Goal: Information Seeking & Learning: Learn about a topic

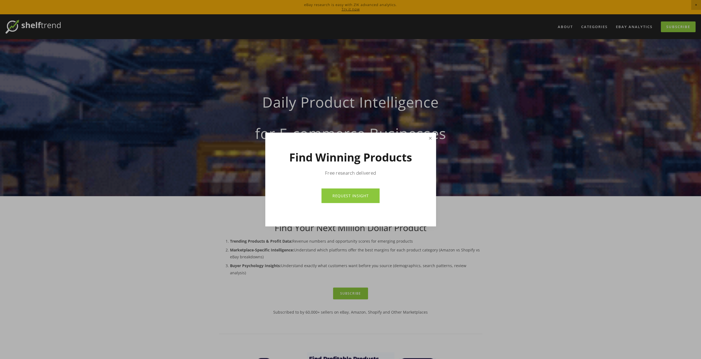
click at [430, 138] on link "Close" at bounding box center [430, 139] width 10 height 10
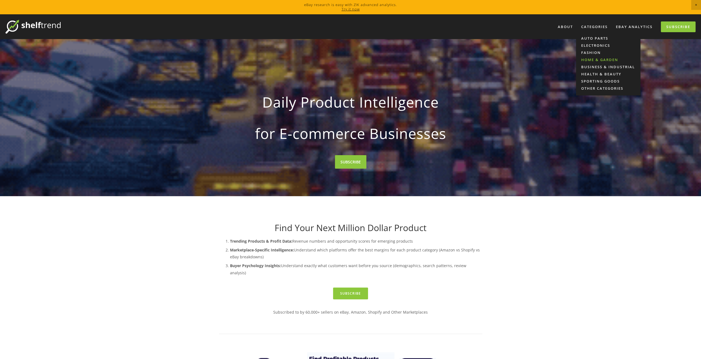
click at [594, 56] on link "Home & Garden" at bounding box center [608, 59] width 64 height 7
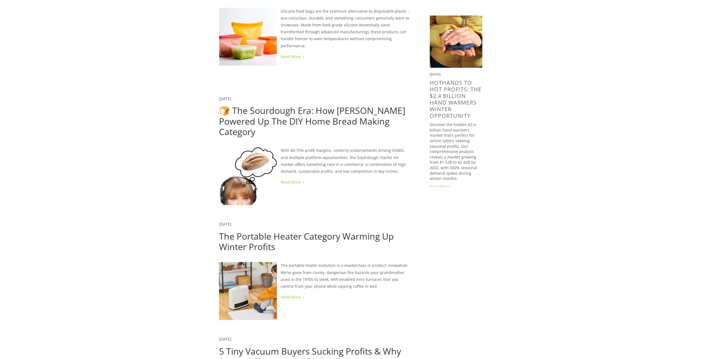
scroll to position [448, 0]
click at [293, 179] on link at bounding box center [315, 182] width 193 height 7
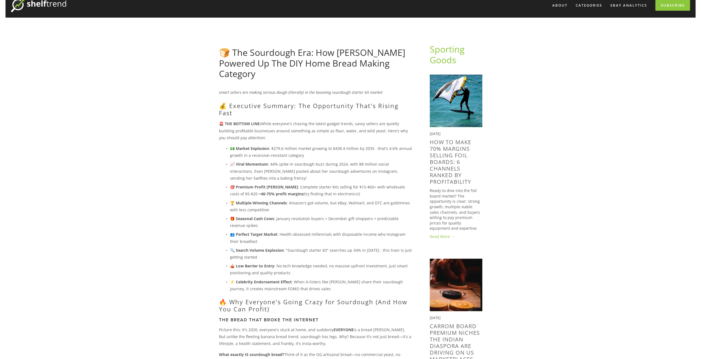
scroll to position [28, 0]
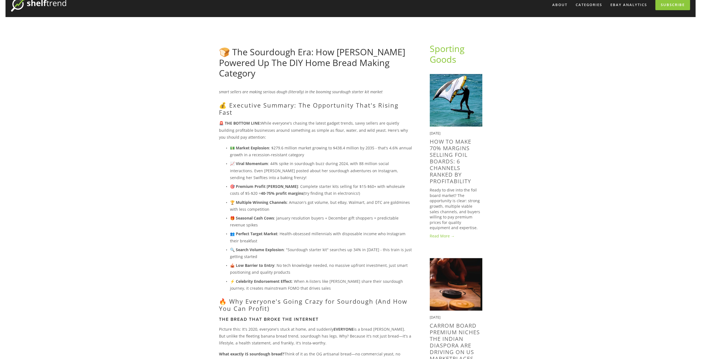
click at [302, 172] on p "📈 Viral Momentum : 44% spike in sourdough buzz during 2024, with 88 million soc…" at bounding box center [321, 170] width 182 height 21
copy p "sourdough"
